Goal: Complete application form

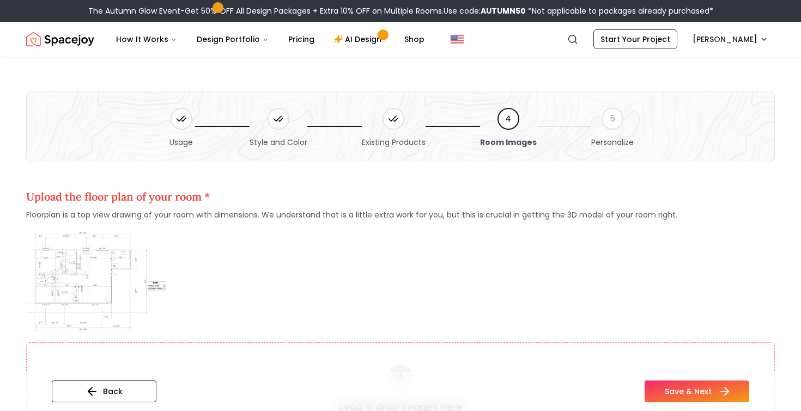
click at [698, 389] on button "Save & Next" at bounding box center [696, 391] width 105 height 22
click at [109, 390] on button "Back" at bounding box center [104, 391] width 105 height 22
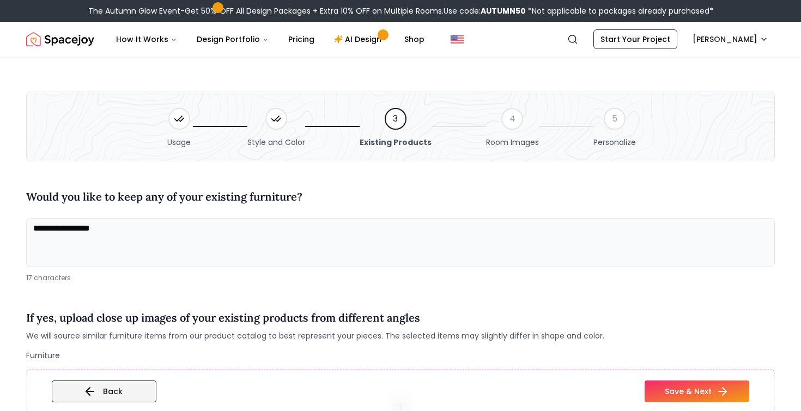
click at [122, 391] on button "Back" at bounding box center [104, 391] width 105 height 22
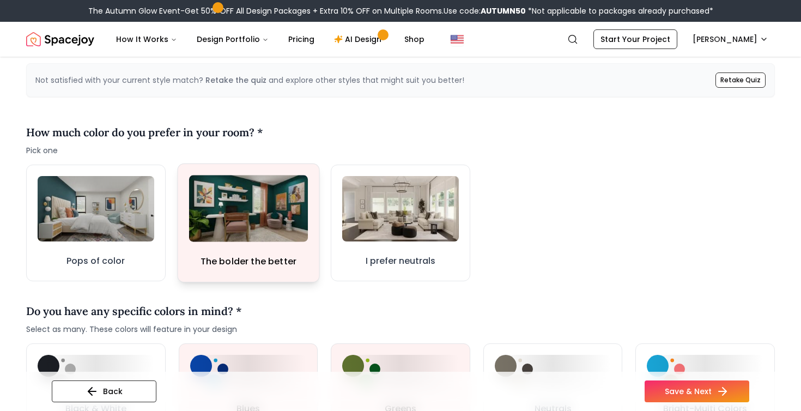
scroll to position [335, 0]
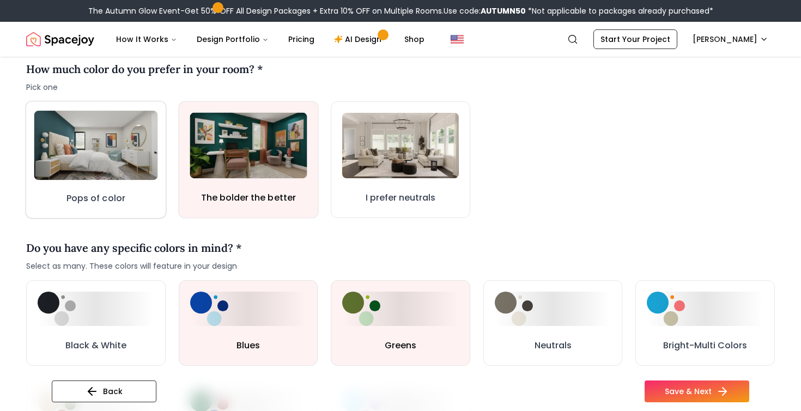
click at [92, 159] on img at bounding box center [96, 146] width 124 height 70
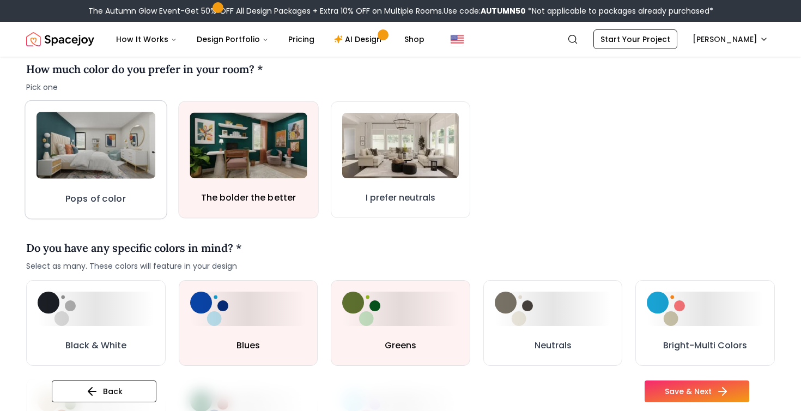
click at [112, 198] on h3 "Pops of color" at bounding box center [95, 199] width 60 height 14
click at [130, 209] on button "Pops of color" at bounding box center [96, 159] width 138 height 115
click at [130, 209] on button "Pops of color" at bounding box center [96, 159] width 142 height 119
click at [399, 187] on button "I prefer neutrals" at bounding box center [400, 159] width 142 height 119
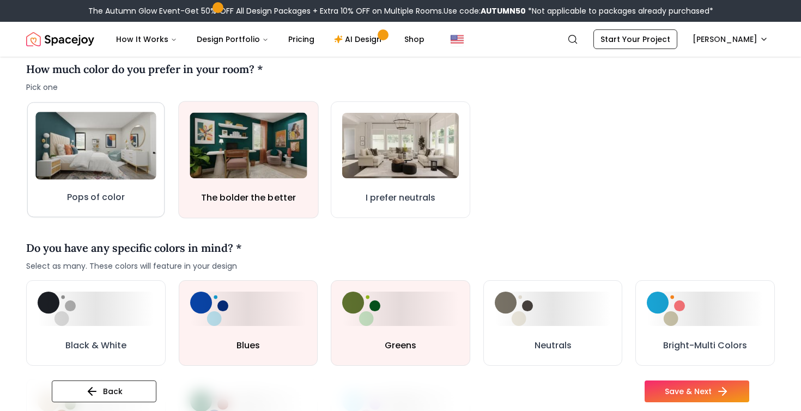
click at [93, 176] on img at bounding box center [95, 146] width 120 height 68
click at [93, 176] on img at bounding box center [95, 145] width 123 height 69
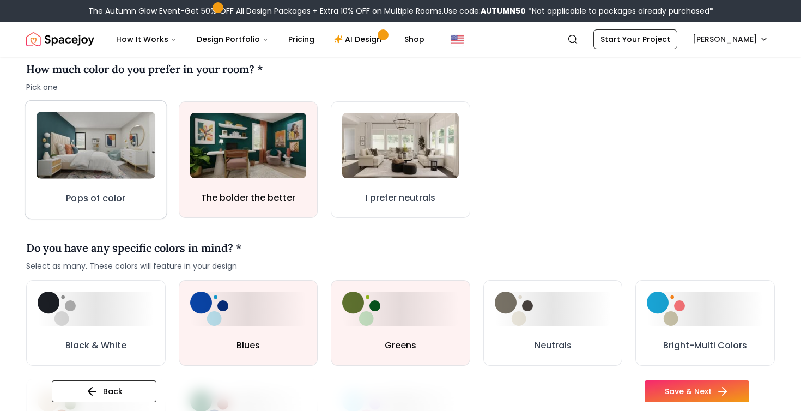
click at [162, 196] on button "Pops of color" at bounding box center [96, 159] width 142 height 119
click at [128, 199] on button "Pops of color" at bounding box center [96, 159] width 142 height 119
click at [128, 199] on button "Pops of color" at bounding box center [96, 159] width 136 height 114
click at [128, 199] on button "Pops of color" at bounding box center [96, 159] width 138 height 116
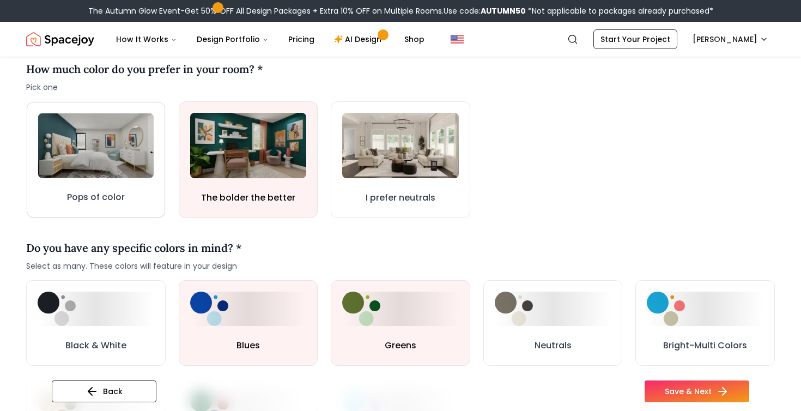
click at [128, 199] on button "Pops of color" at bounding box center [96, 160] width 138 height 116
click at [128, 199] on button "Pops of color" at bounding box center [96, 160] width 141 height 118
click at [140, 338] on button "Black & White" at bounding box center [95, 322] width 137 height 84
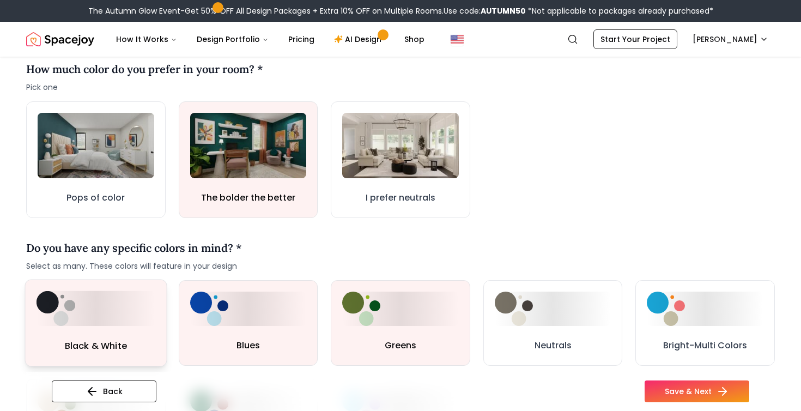
click at [140, 338] on button "Black & White" at bounding box center [96, 322] width 142 height 87
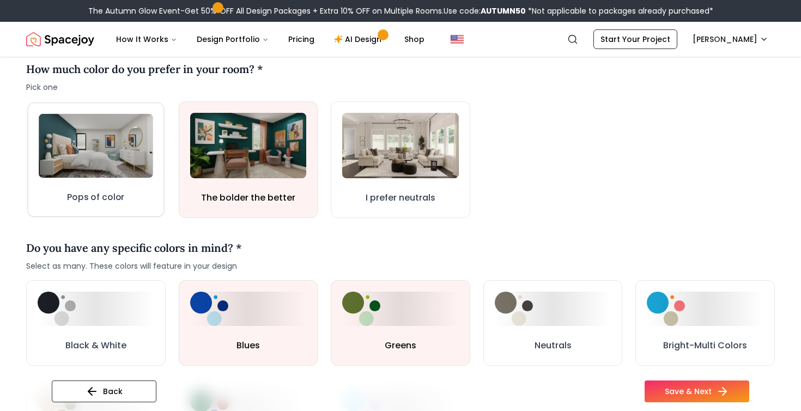
click at [139, 191] on button "Pops of color" at bounding box center [96, 159] width 136 height 114
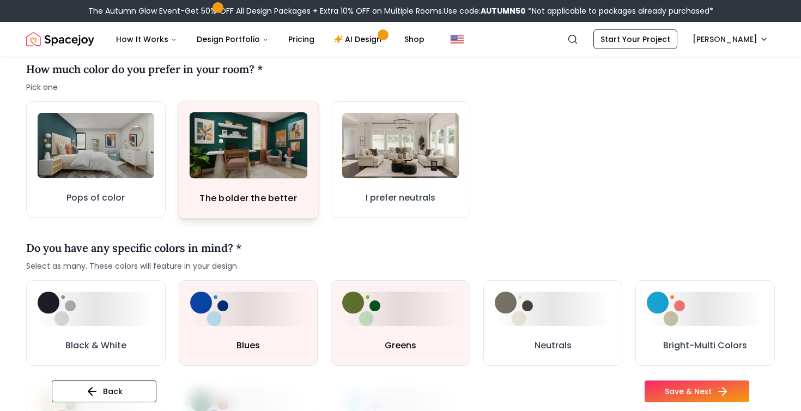
click at [250, 200] on h3 "The bolder the better" at bounding box center [247, 199] width 97 height 14
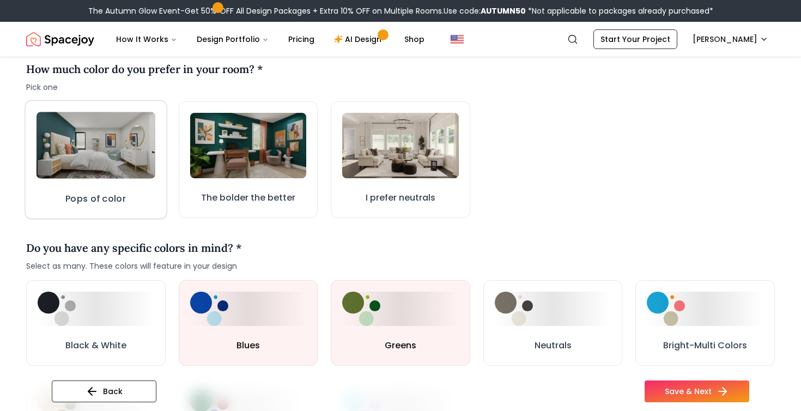
click at [119, 194] on h3 "Pops of color" at bounding box center [95, 199] width 60 height 14
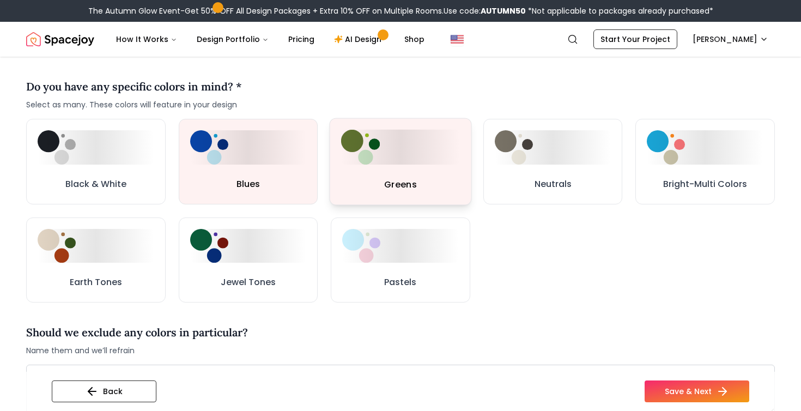
scroll to position [504, 0]
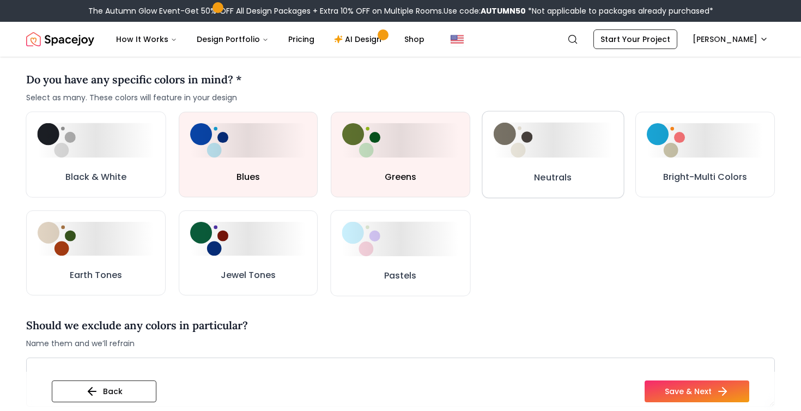
click at [526, 186] on button "Neutrals" at bounding box center [552, 154] width 142 height 87
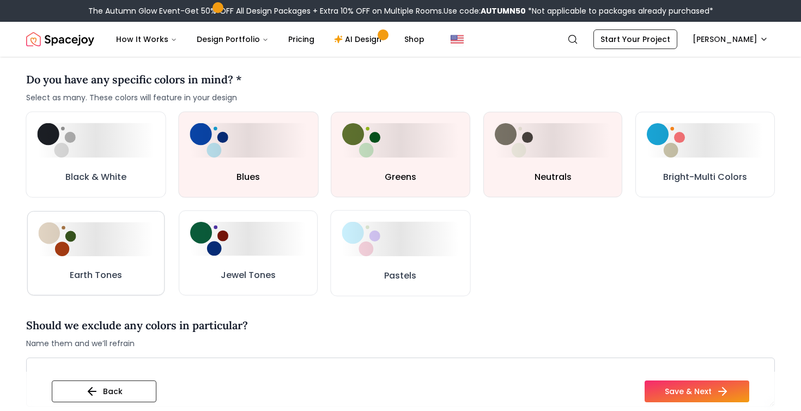
click at [83, 272] on h3 "Earth Tones" at bounding box center [96, 274] width 53 height 13
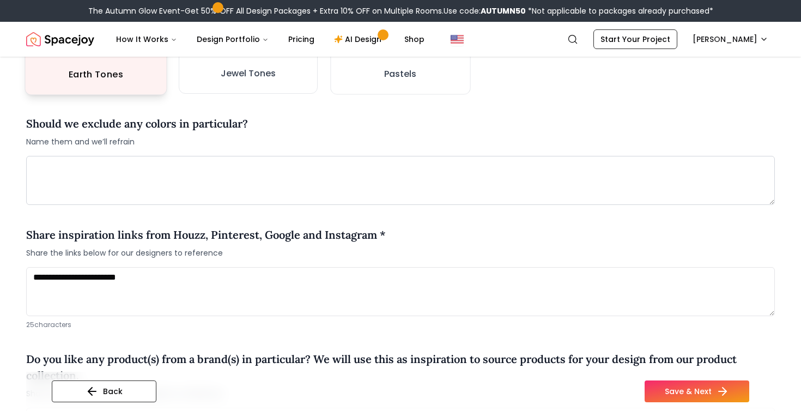
scroll to position [742, 0]
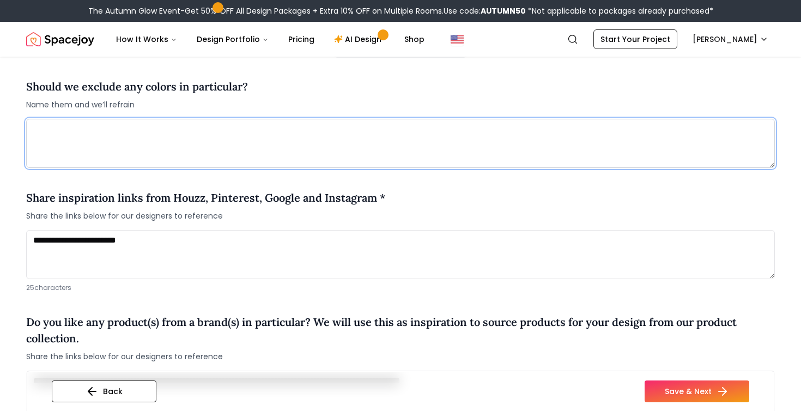
click at [96, 138] on textarea at bounding box center [400, 143] width 748 height 49
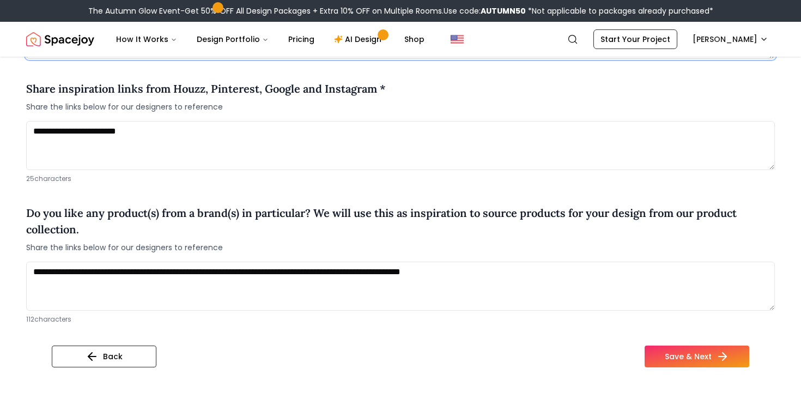
scroll to position [859, 0]
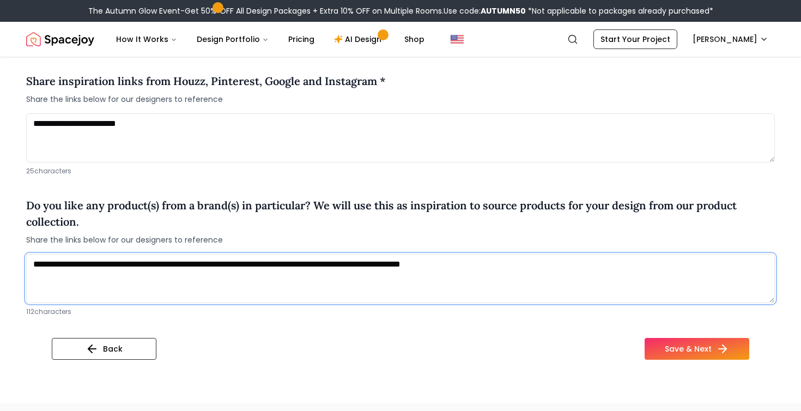
click at [560, 263] on textarea "**********" at bounding box center [400, 278] width 748 height 49
drag, startPoint x: 107, startPoint y: 265, endPoint x: 83, endPoint y: 262, distance: 24.7
click at [83, 262] on textarea "**********" at bounding box center [400, 278] width 748 height 49
click at [120, 266] on textarea "**********" at bounding box center [400, 278] width 748 height 49
click at [467, 278] on textarea "**********" at bounding box center [400, 278] width 748 height 49
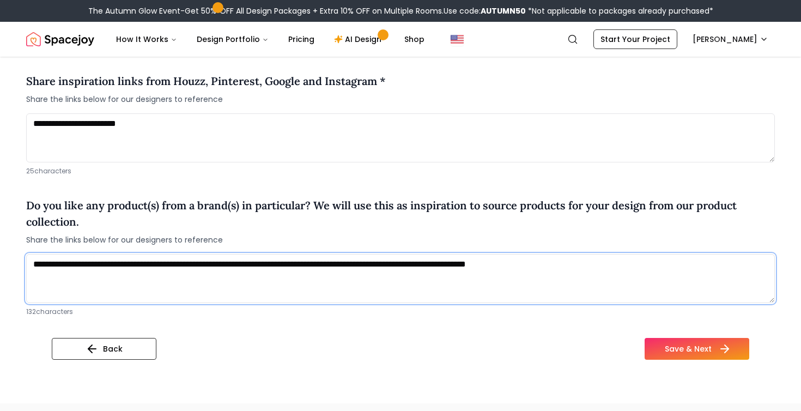
type textarea "**********"
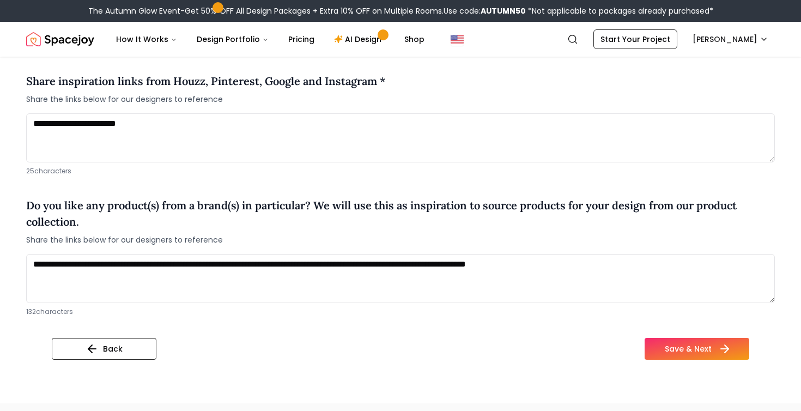
click at [710, 347] on button "Save & Next" at bounding box center [696, 349] width 105 height 22
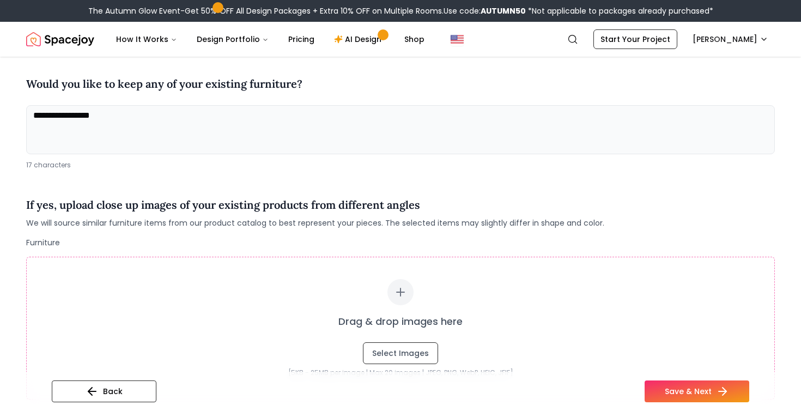
scroll to position [124, 0]
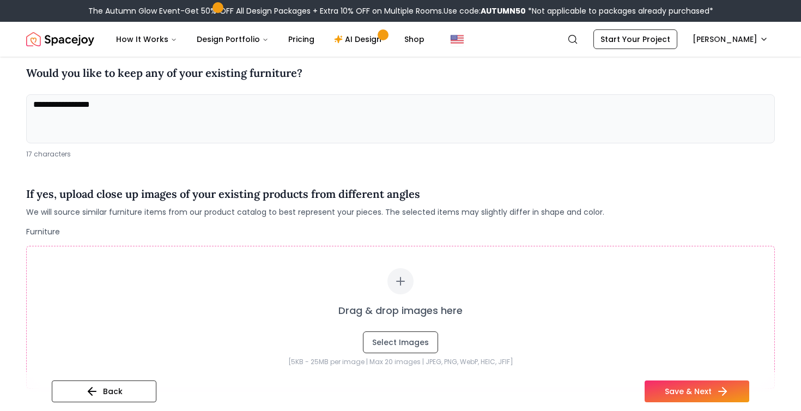
click at [139, 106] on textarea "**********" at bounding box center [400, 118] width 748 height 49
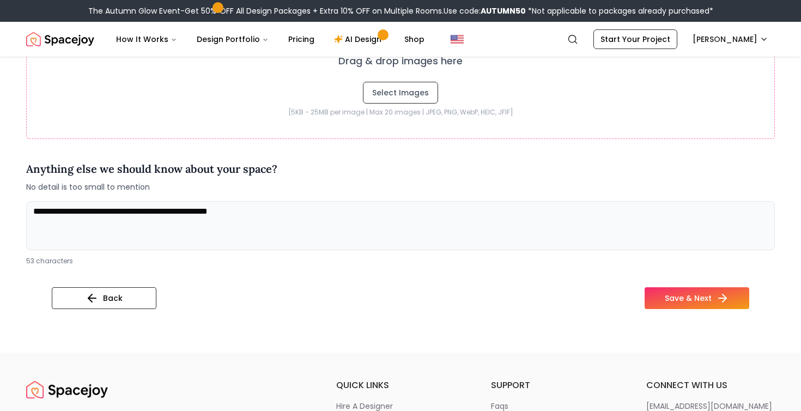
scroll to position [395, 0]
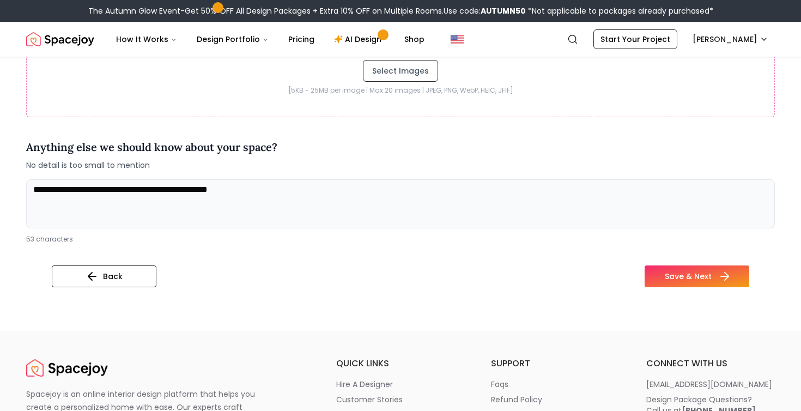
type textarea "**********"
click at [667, 277] on button "Save & Next" at bounding box center [696, 276] width 105 height 22
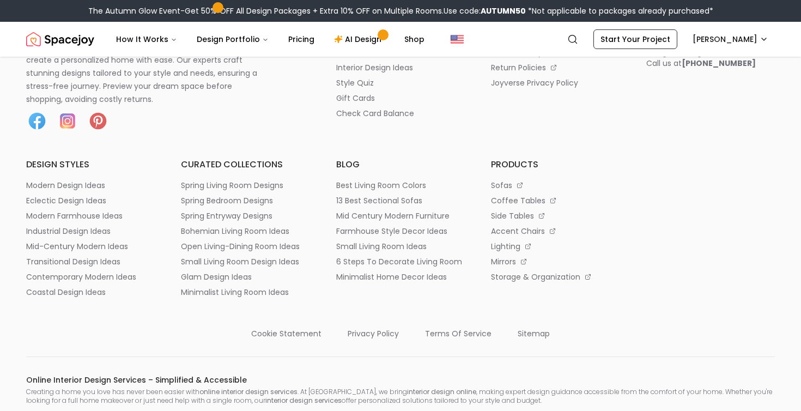
scroll to position [2295, 0]
